Goal: Information Seeking & Learning: Learn about a topic

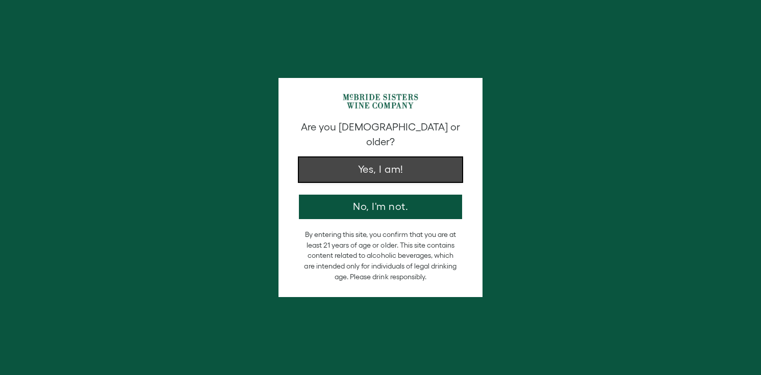
click at [393, 158] on button "Yes, I am!" at bounding box center [380, 170] width 163 height 24
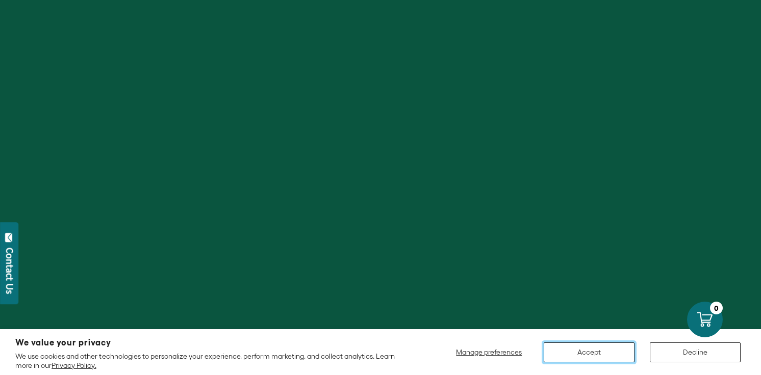
click at [578, 351] on button "Accept" at bounding box center [589, 353] width 91 height 20
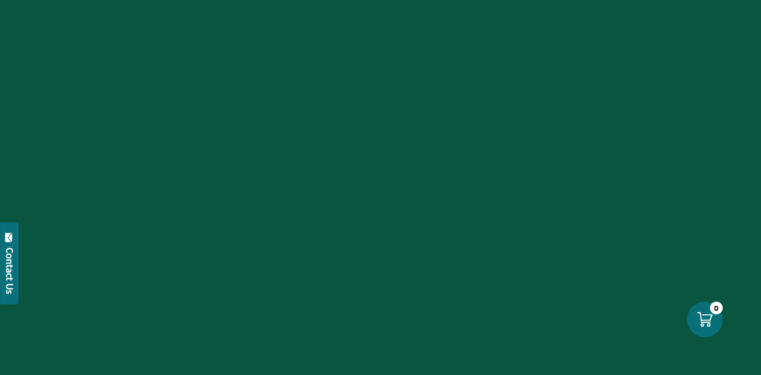
scroll to position [106, 0]
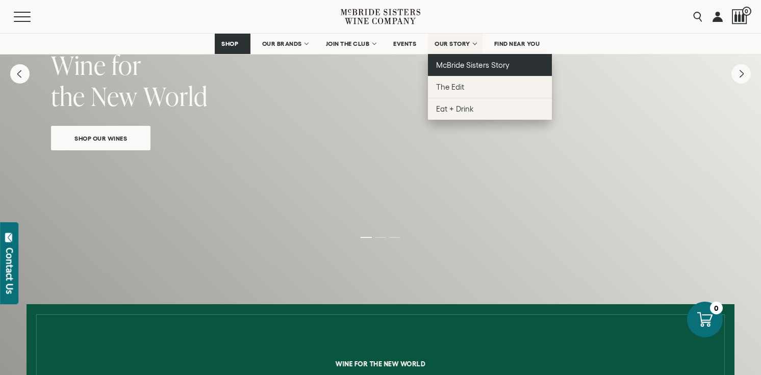
click at [460, 67] on span "McBride Sisters Story" at bounding box center [472, 65] width 73 height 9
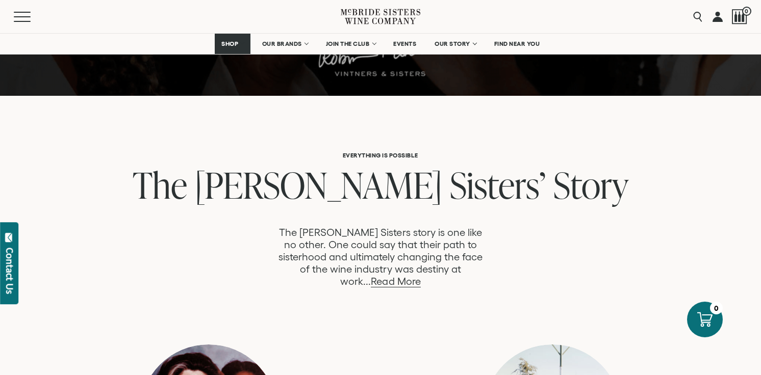
scroll to position [466, 0]
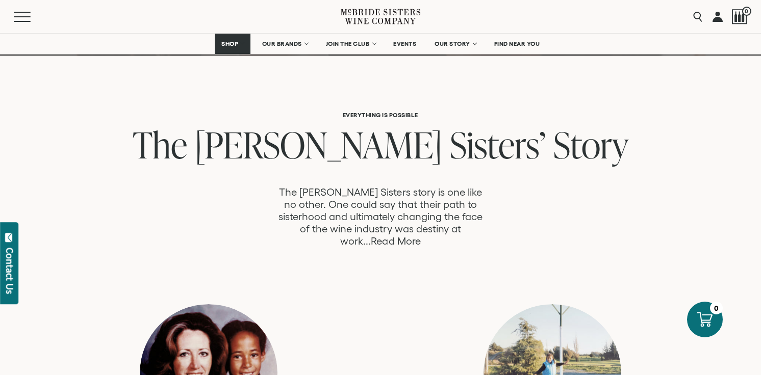
click at [420, 236] on link "Read More" at bounding box center [395, 242] width 49 height 12
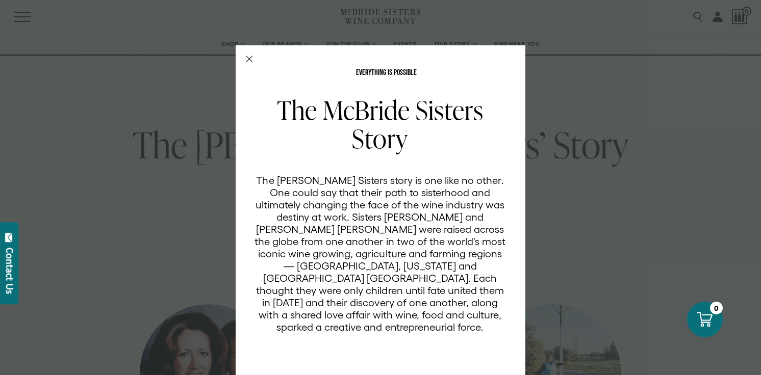
scroll to position [37, 0]
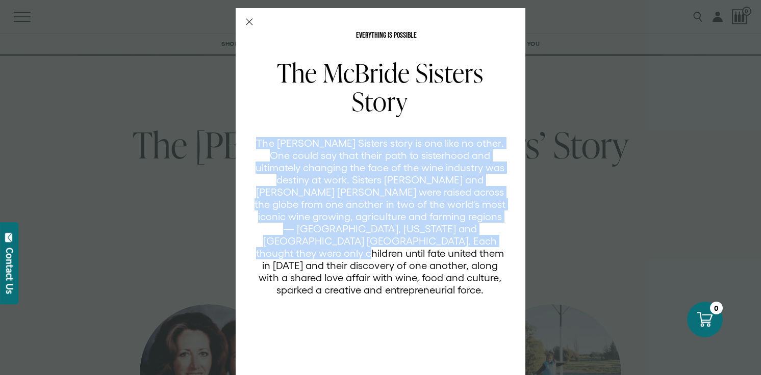
drag, startPoint x: 461, startPoint y: 137, endPoint x: 443, endPoint y: 236, distance: 101.1
click at [443, 236] on p "The [PERSON_NAME] Sisters story is one like no other. One could say that their …" at bounding box center [380, 216] width 252 height 159
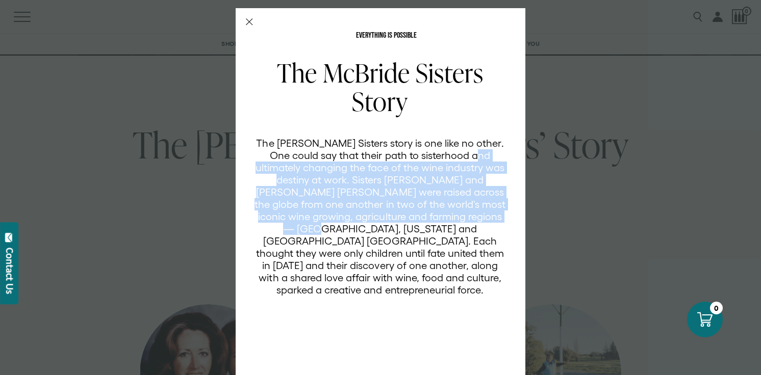
drag, startPoint x: 467, startPoint y: 149, endPoint x: 461, endPoint y: 217, distance: 67.6
click at [461, 217] on p "The [PERSON_NAME] Sisters story is one like no other. One could say that their …" at bounding box center [380, 216] width 252 height 159
click at [460, 215] on p "The [PERSON_NAME] Sisters story is one like no other. One could say that their …" at bounding box center [380, 216] width 252 height 159
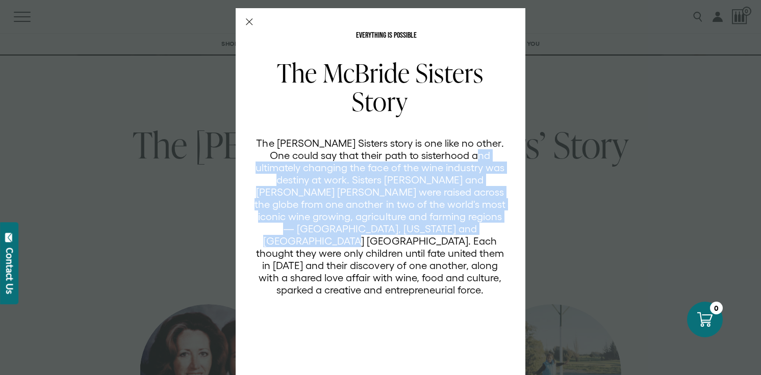
drag, startPoint x: 468, startPoint y: 151, endPoint x: 453, endPoint y: 227, distance: 77.4
click at [453, 228] on p "The [PERSON_NAME] Sisters story is one like no other. One could say that their …" at bounding box center [380, 216] width 252 height 159
click at [453, 227] on p "The [PERSON_NAME] Sisters story is one like no other. One could say that their …" at bounding box center [380, 216] width 252 height 159
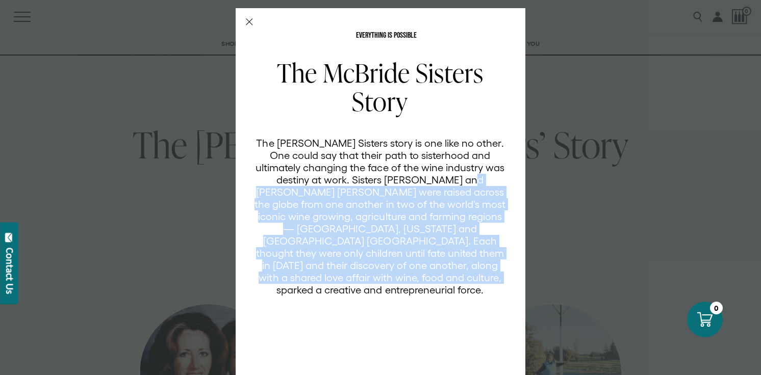
drag, startPoint x: 416, startPoint y: 280, endPoint x: 427, endPoint y: 175, distance: 105.6
click at [427, 175] on p "The [PERSON_NAME] Sisters story is one like no other. One could say that their …" at bounding box center [380, 216] width 252 height 159
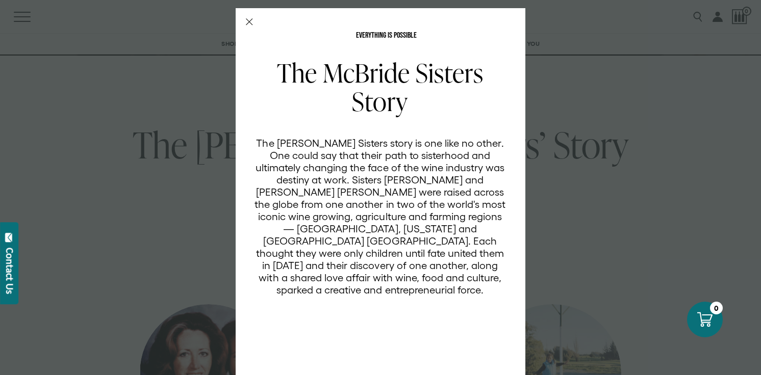
click at [246, 19] on icon "Close Modal" at bounding box center [249, 21] width 7 height 7
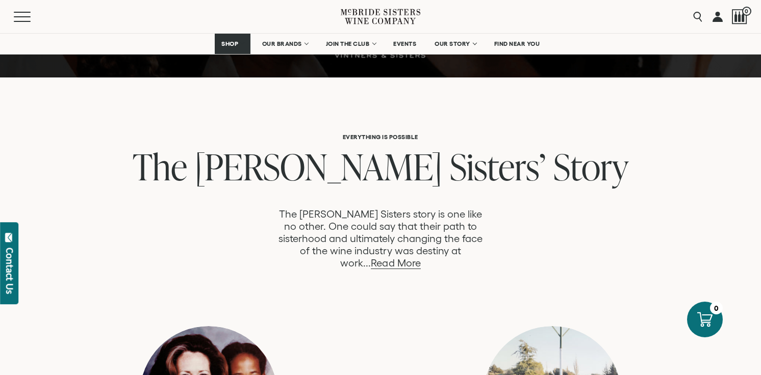
scroll to position [439, 0]
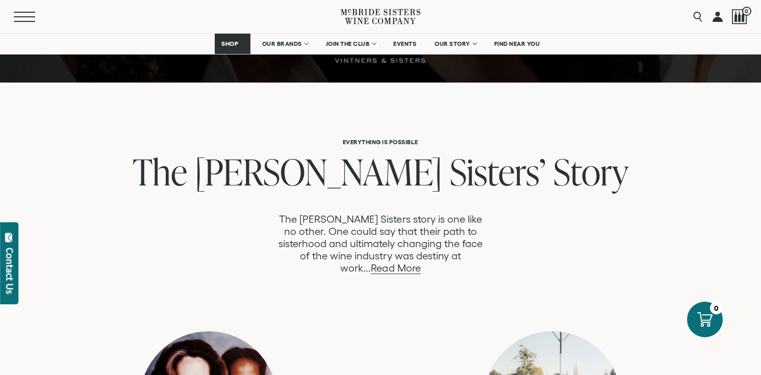
click at [18, 18] on button "Menu" at bounding box center [32, 17] width 37 height 10
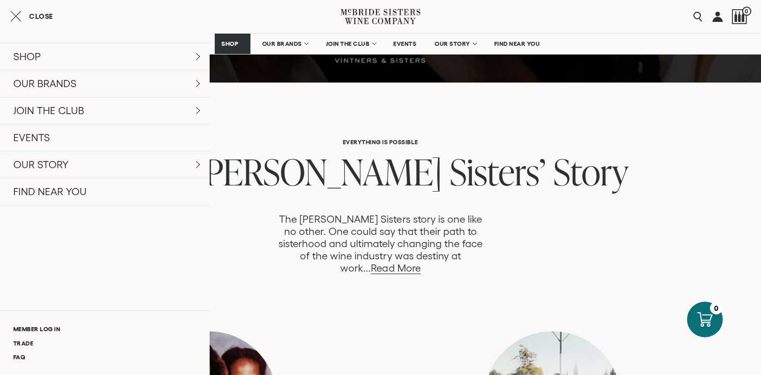
click at [718, 16] on link at bounding box center [717, 16] width 10 height 33
